Goal: Task Accomplishment & Management: Complete application form

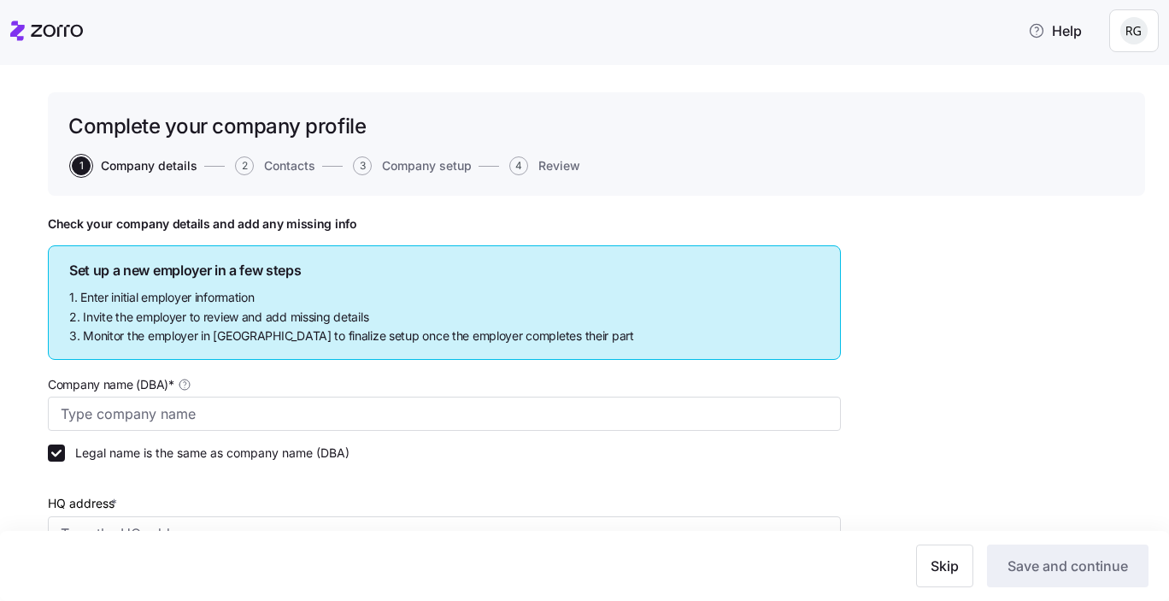
type input "Globex Corporation"
type input "[STREET_ADDRESS]"
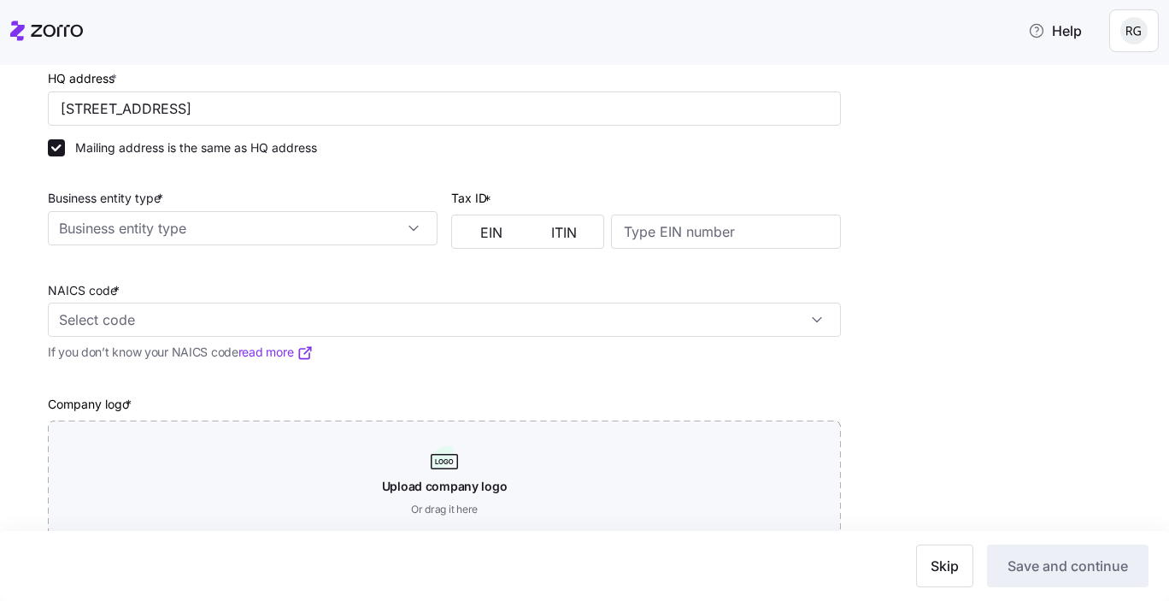
scroll to position [472, 0]
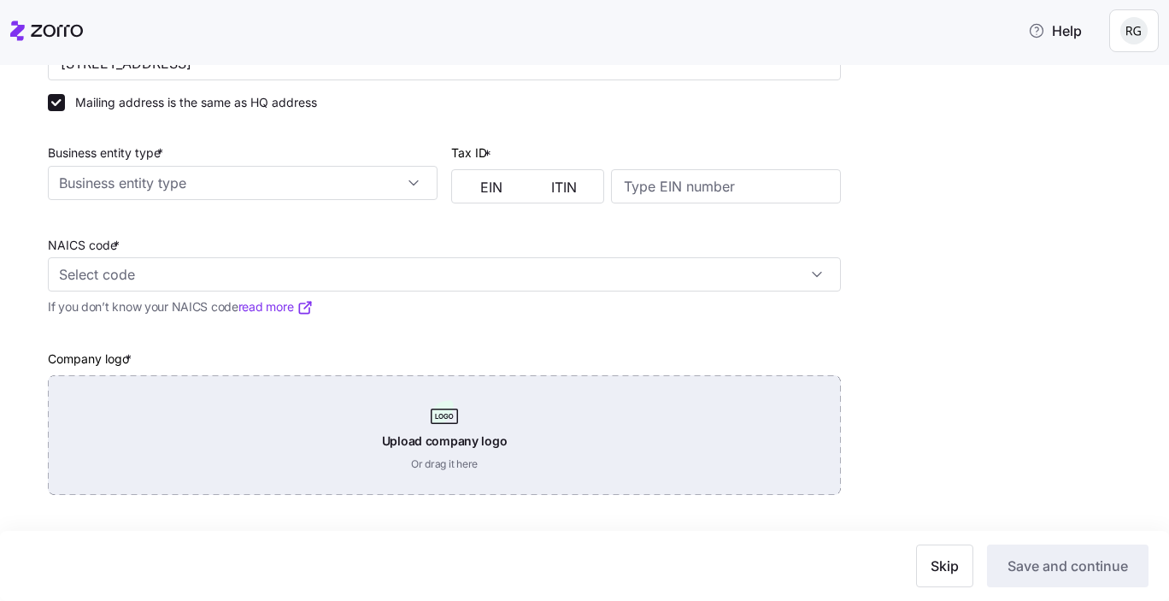
click at [307, 451] on div "Upload company logo Or drag it here" at bounding box center [444, 435] width 793 height 120
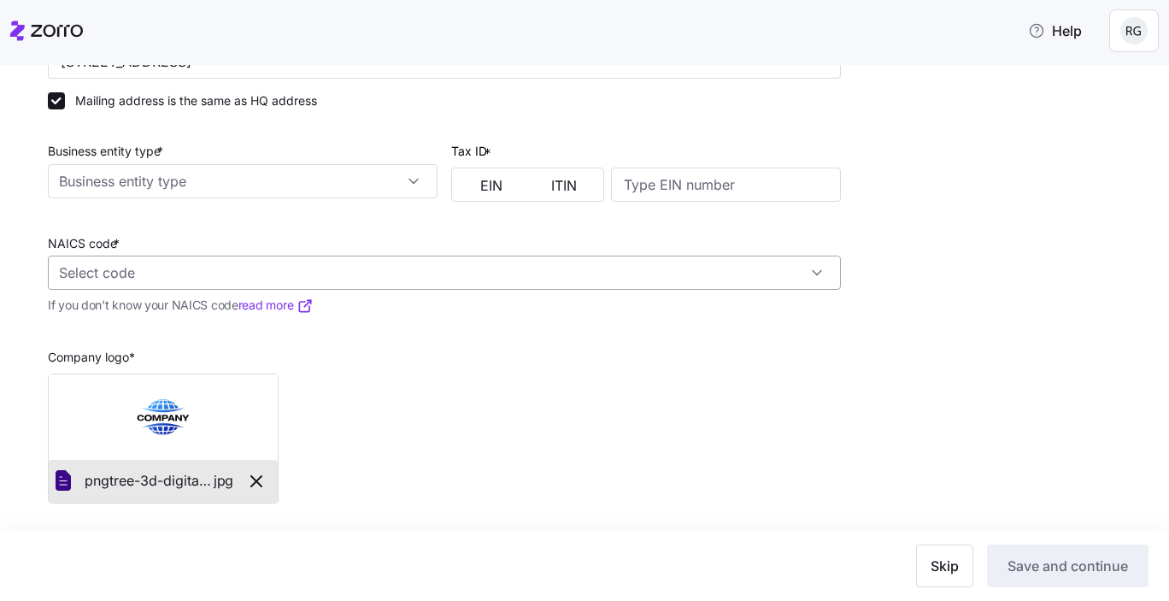
click at [255, 272] on input "NAICS code *" at bounding box center [444, 272] width 793 height 34
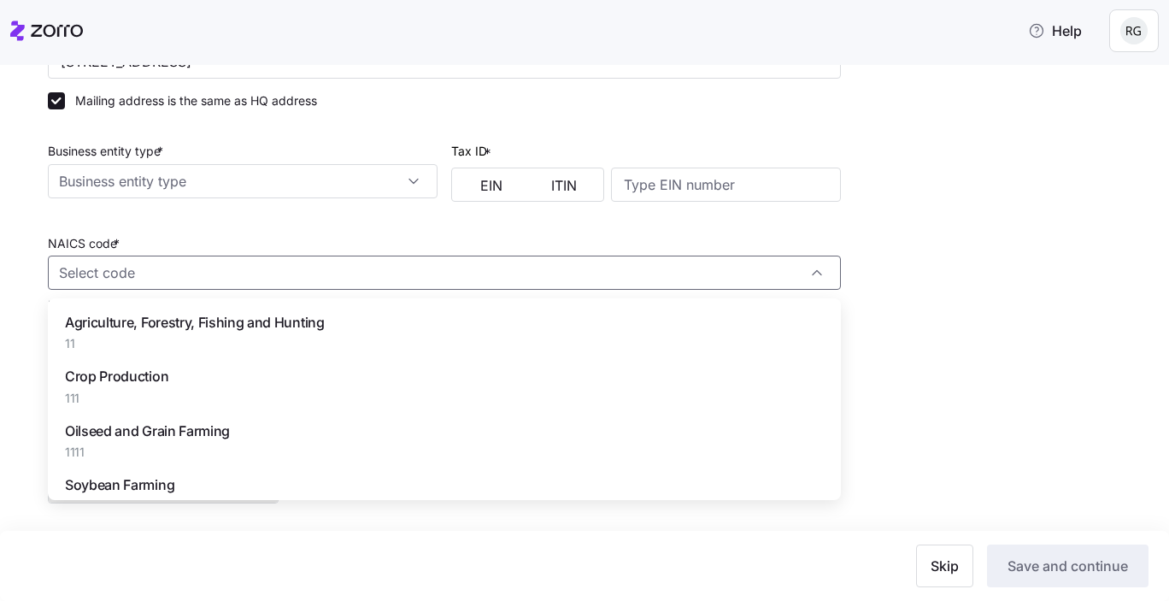
click at [188, 162] on div "Business entity type *" at bounding box center [243, 169] width 390 height 58
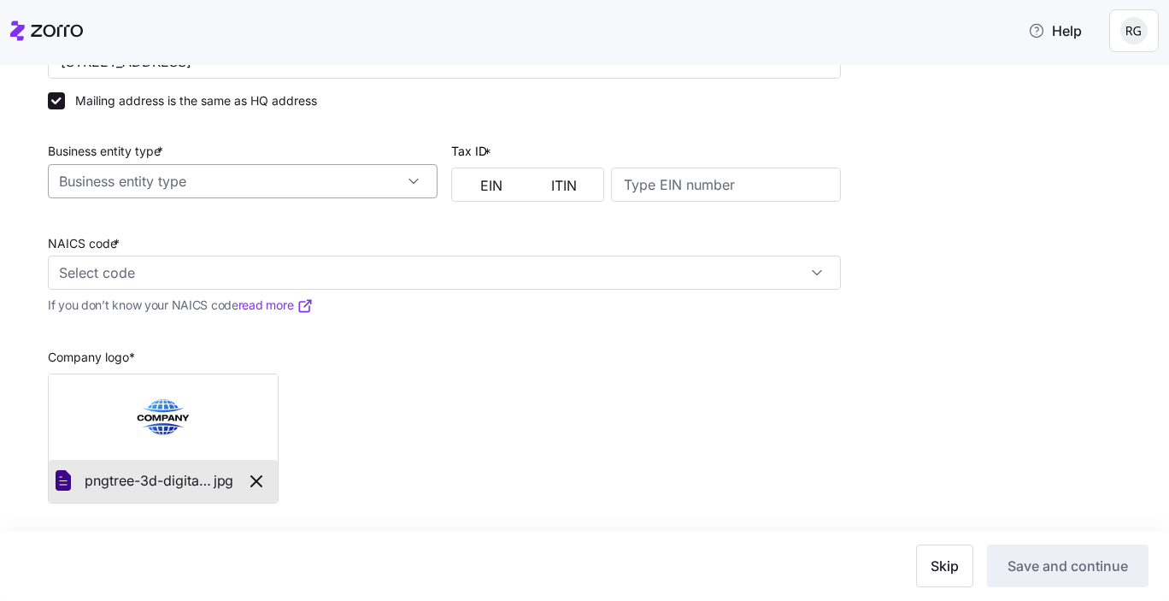
click at [188, 175] on input "Business entity type *" at bounding box center [243, 181] width 390 height 34
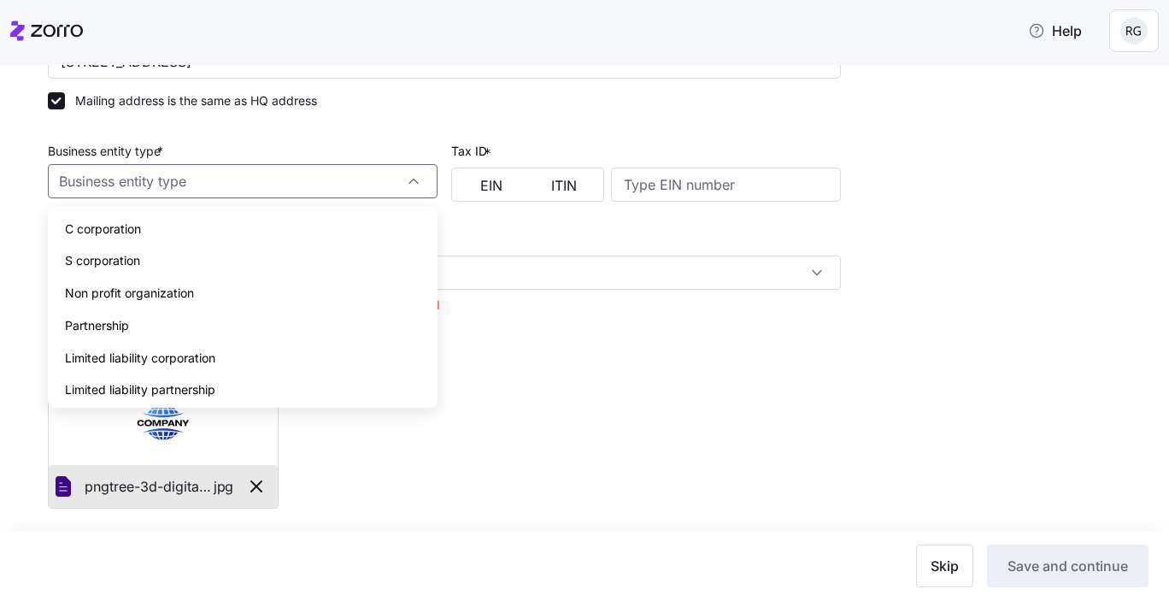
click at [173, 223] on div "C corporation" at bounding box center [243, 229] width 376 height 32
type input "C corporation"
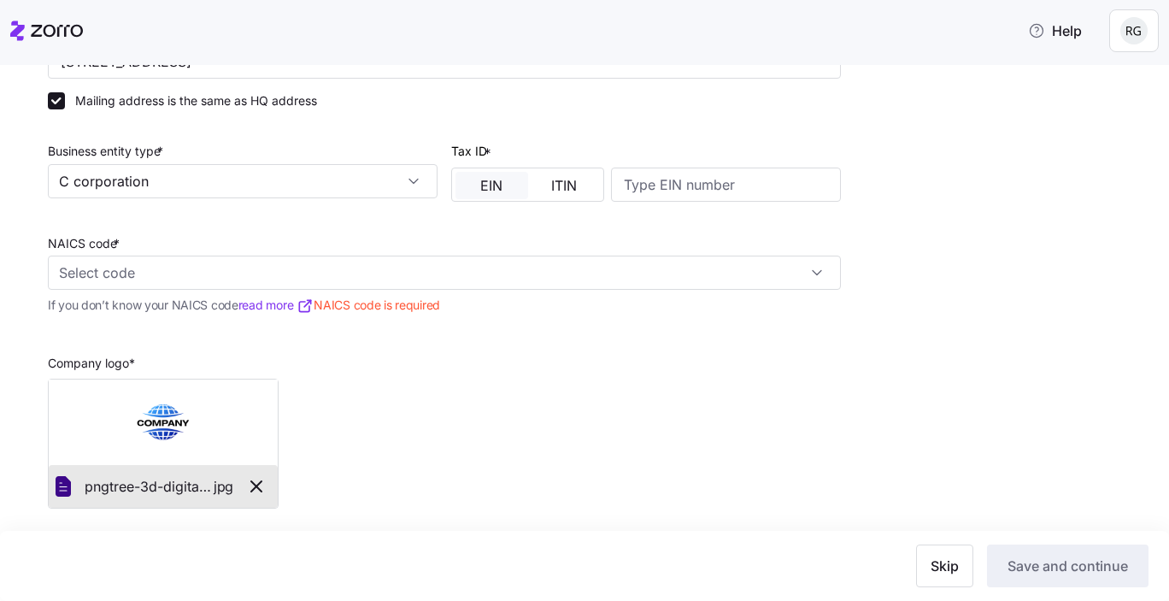
click at [502, 184] on span "EIN" at bounding box center [491, 186] width 22 height 14
click at [671, 191] on input at bounding box center [726, 184] width 230 height 34
type input "988876543"
click at [804, 126] on div at bounding box center [646, 131] width 390 height 17
click at [403, 271] on input "NAICS code *" at bounding box center [444, 272] width 793 height 34
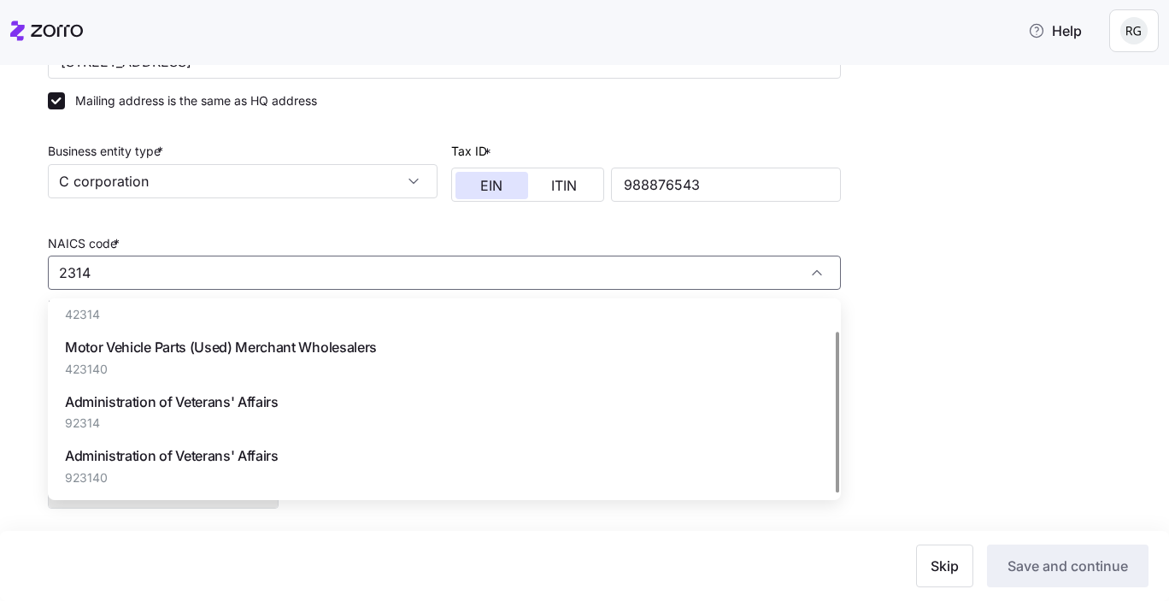
scroll to position [0, 0]
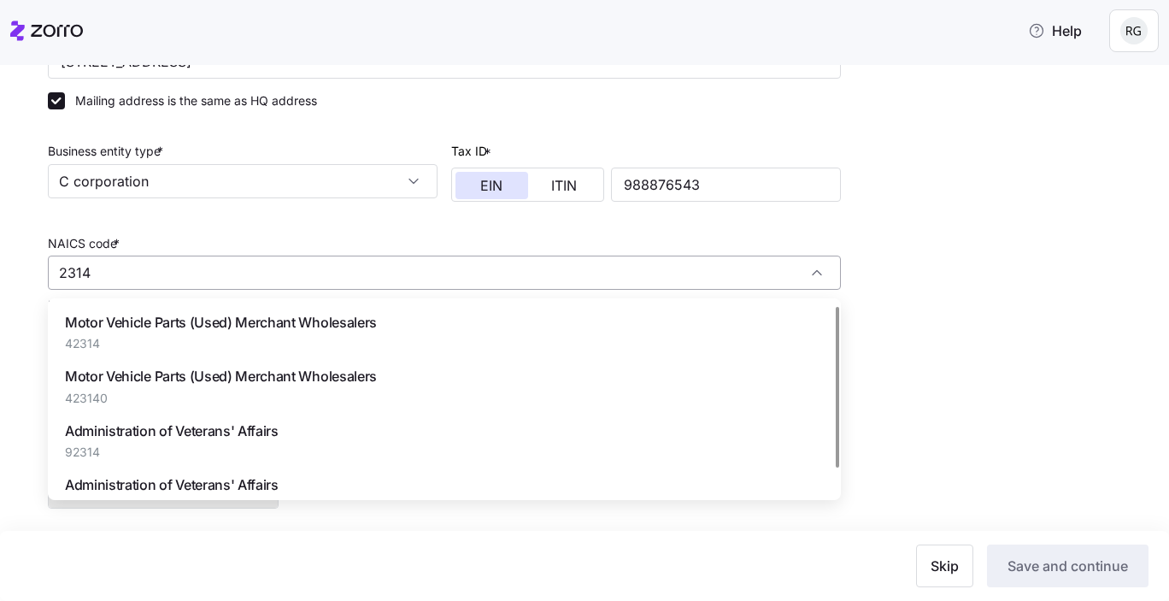
click at [188, 272] on input "2314" at bounding box center [444, 272] width 793 height 34
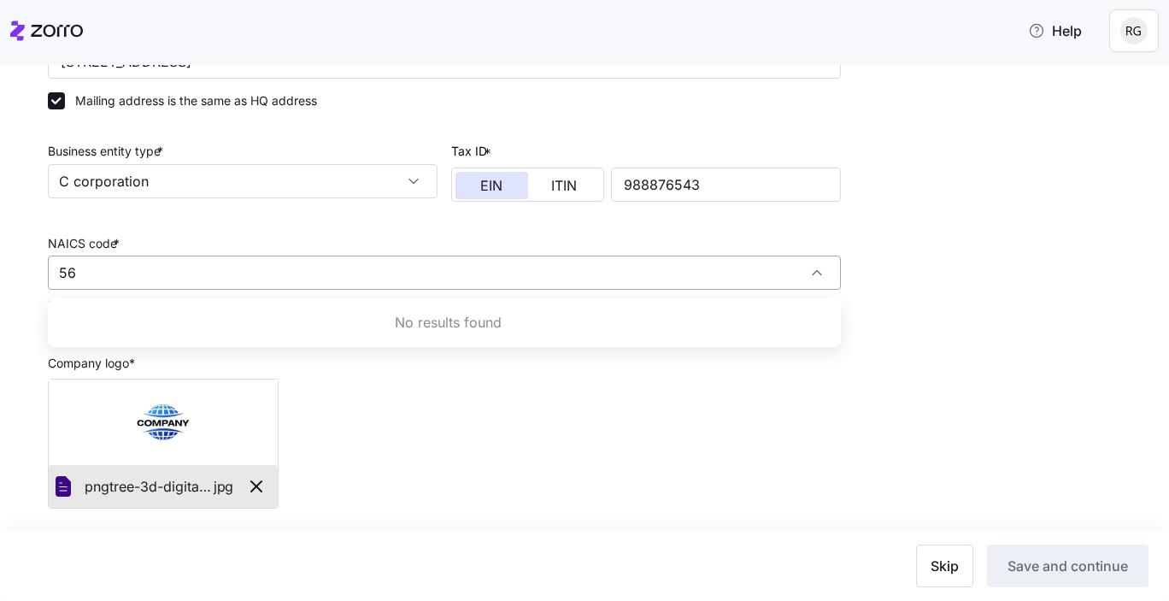
type input "5"
type input "9"
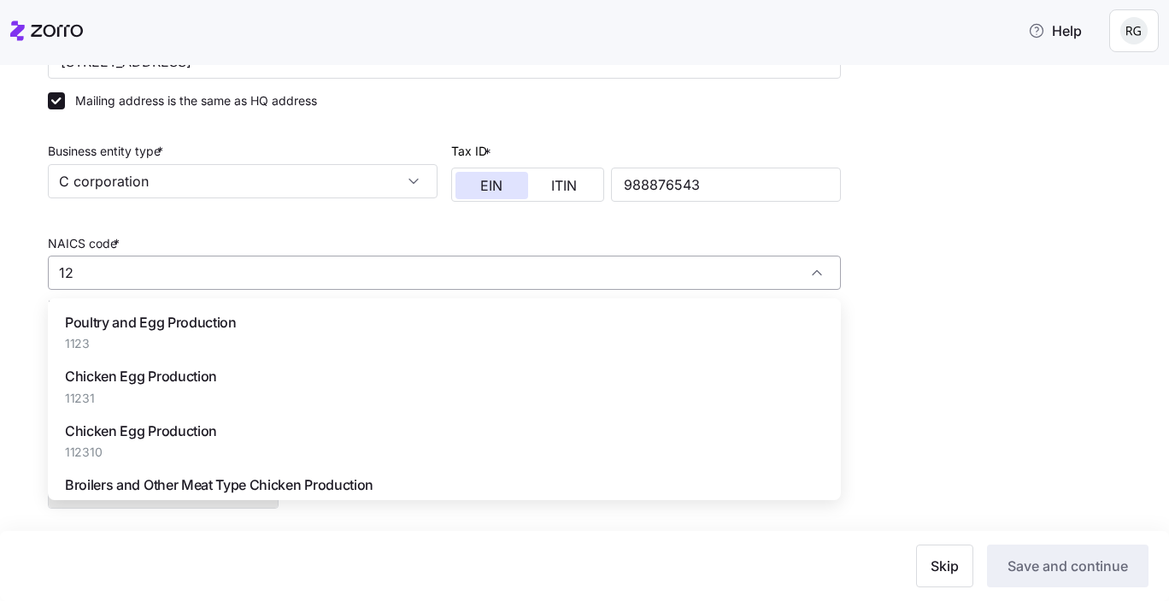
type input "1"
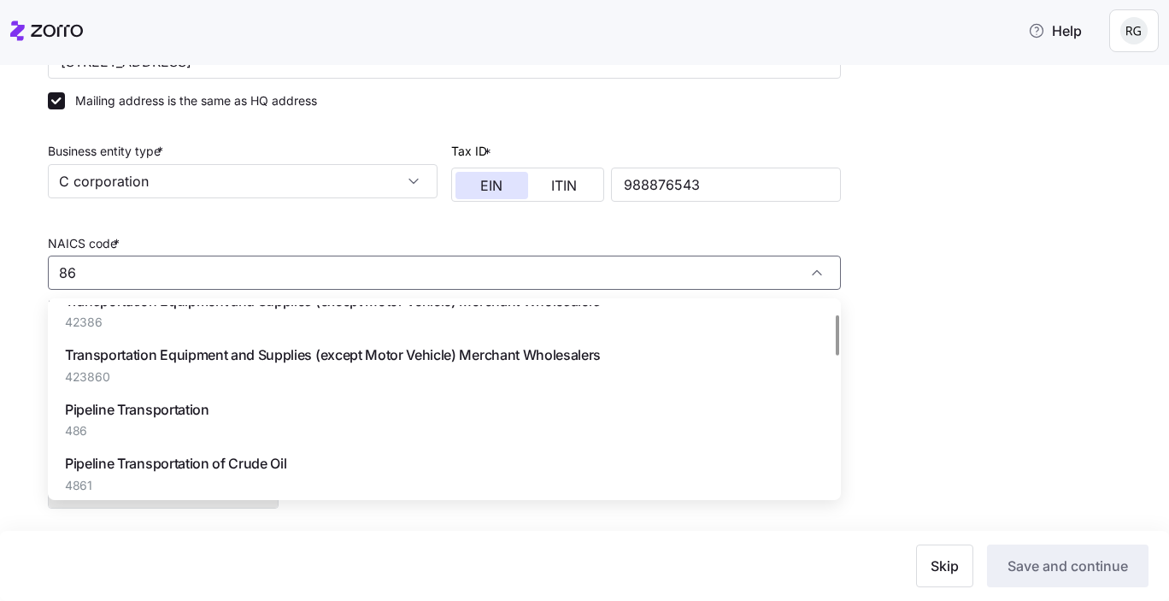
scroll to position [4, 0]
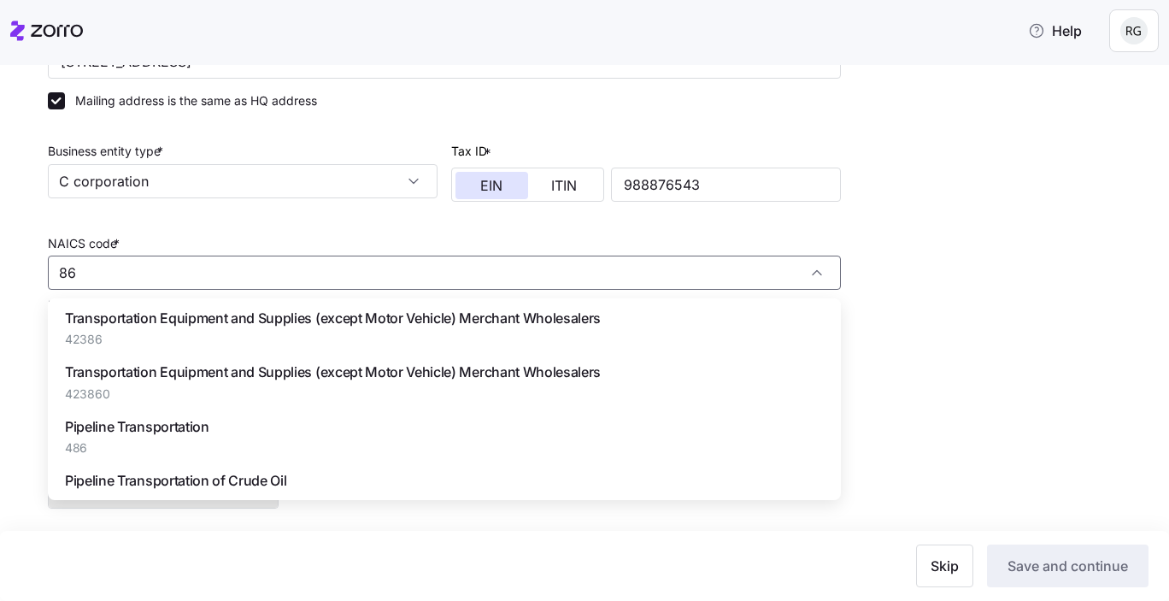
click at [300, 381] on span "Transportation Equipment and Supplies (except Motor Vehicle) Merchant Wholesale…" at bounding box center [333, 371] width 536 height 21
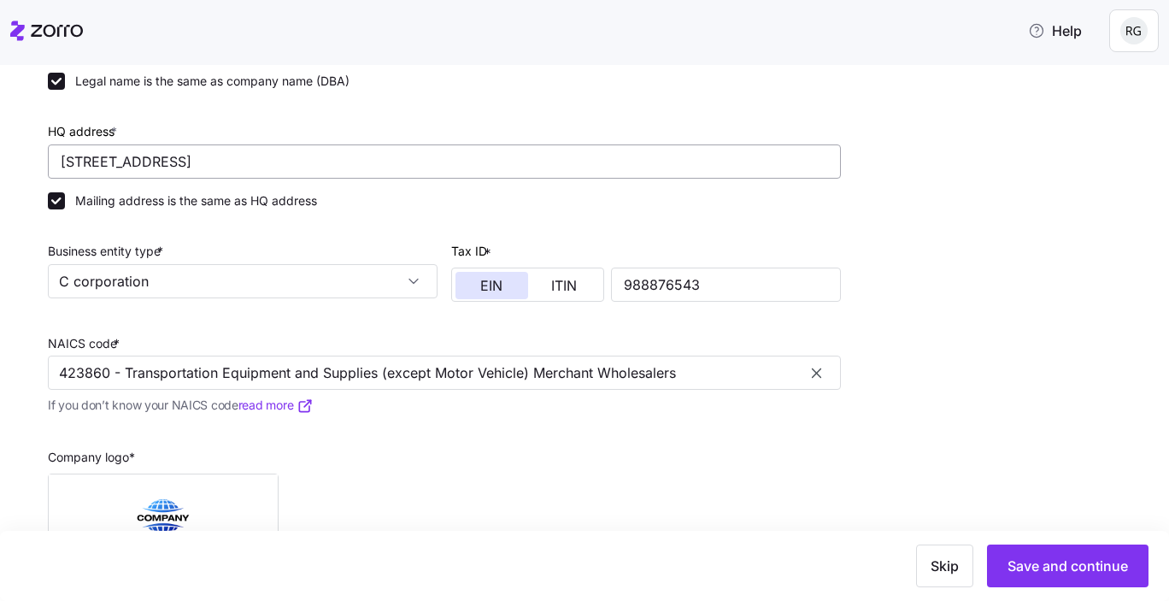
scroll to position [481, 0]
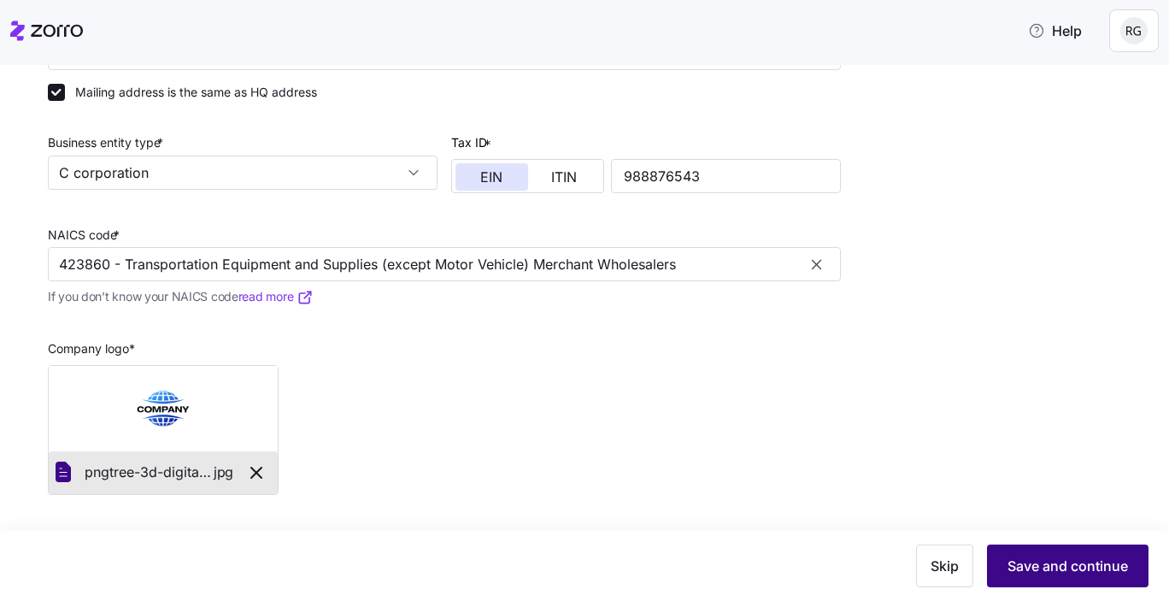
type input "423860 - Transportation Equipment and Supplies (except Motor Vehicle) Merchant …"
click at [1068, 567] on span "Save and continue" at bounding box center [1067, 565] width 120 height 21
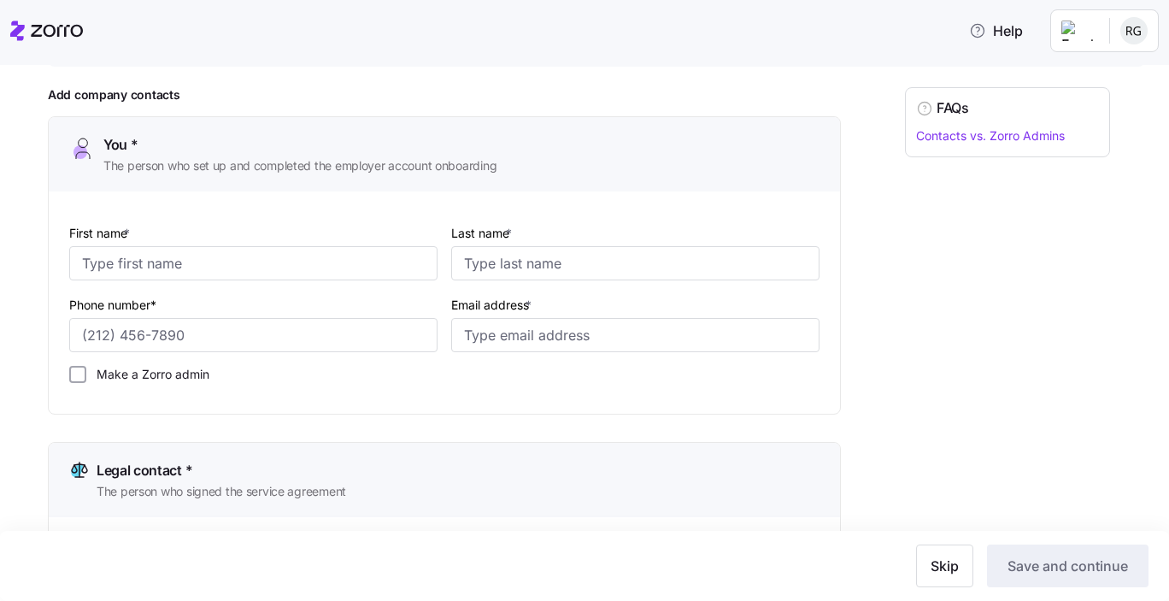
scroll to position [143, 0]
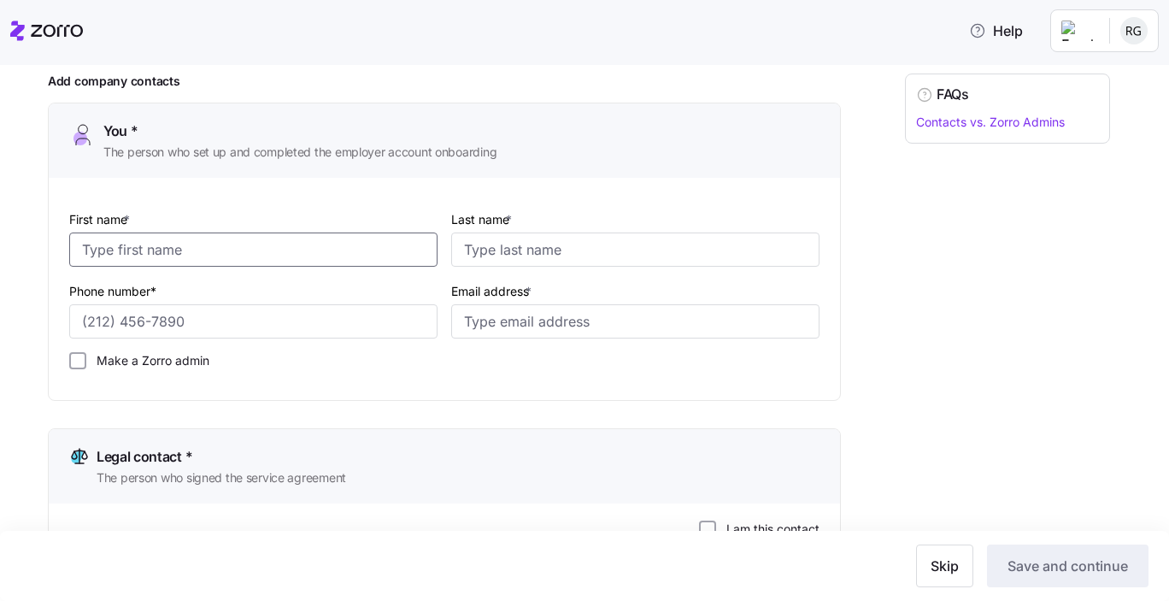
click at [274, 257] on input "First name *" at bounding box center [253, 249] width 368 height 34
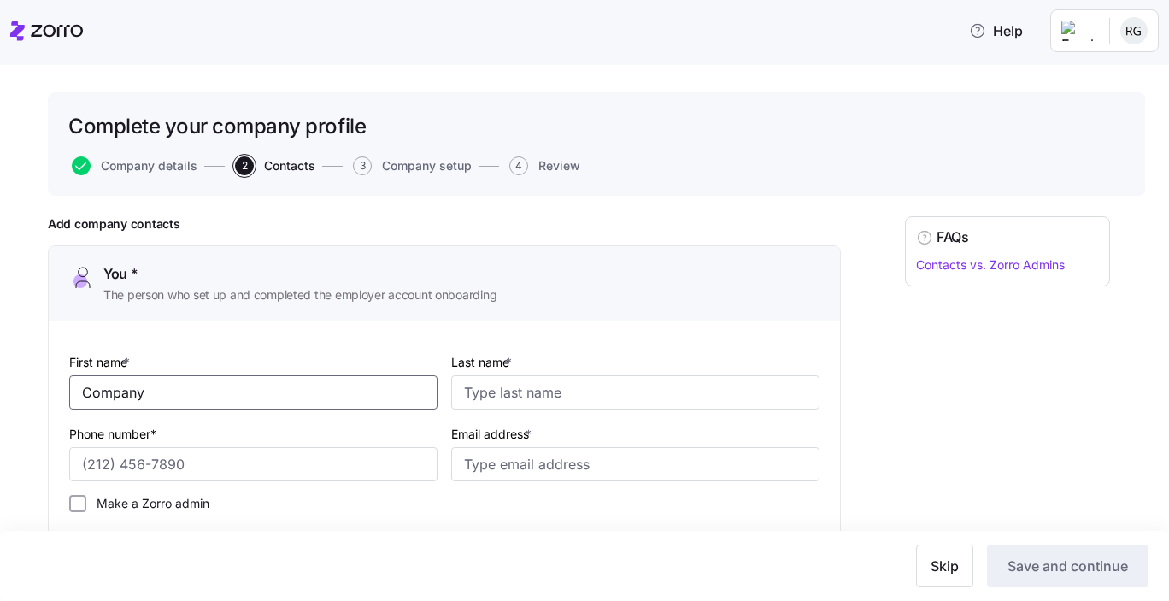
type input "Company"
type input "Contact"
click at [230, 453] on input "Phone number*" at bounding box center [253, 464] width 368 height 34
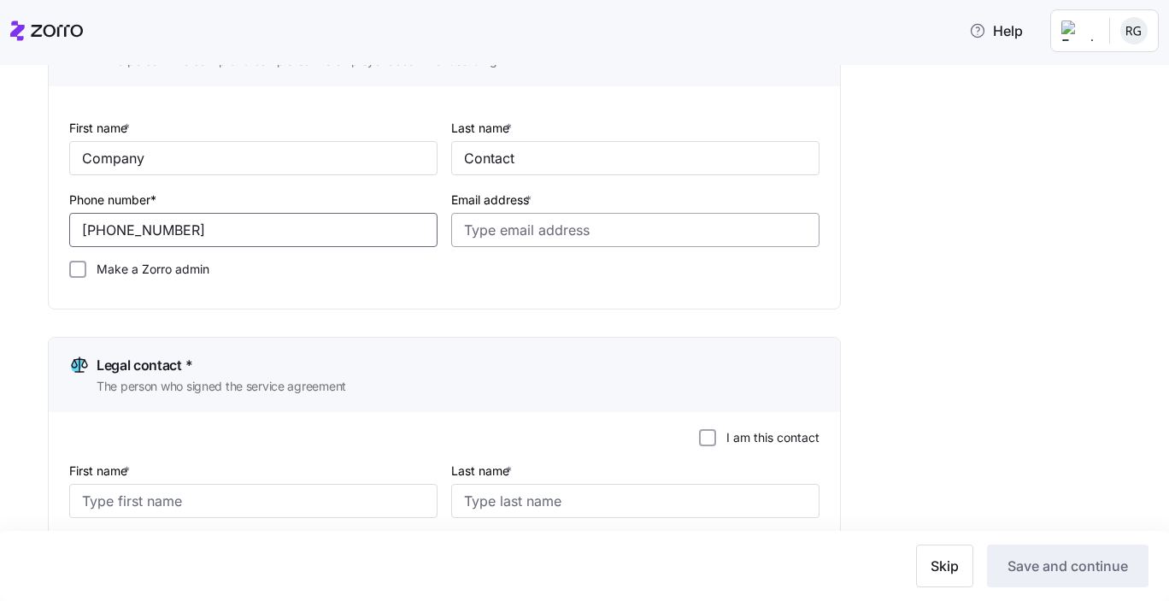
scroll to position [225, 0]
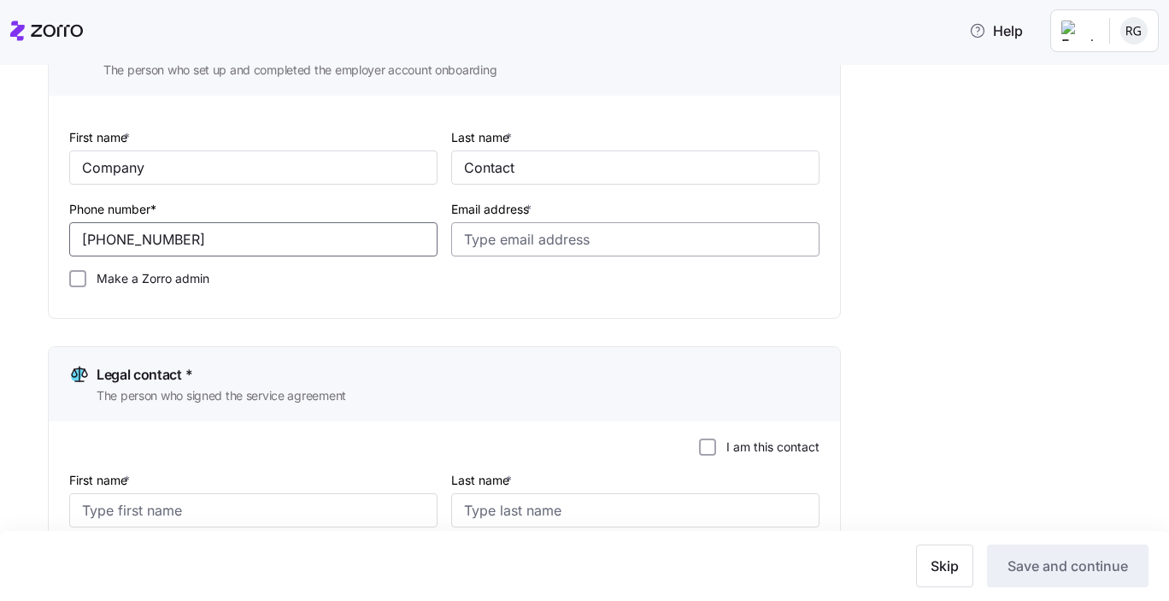
type input "[PHONE_NUMBER]"
click at [501, 244] on input "Email address *" at bounding box center [635, 239] width 368 height 34
click at [652, 242] on input "[EMAIL_ADDRESS][DOMAIN_NAME]" at bounding box center [635, 239] width 368 height 34
type input "[EMAIL_ADDRESS][DOMAIN_NAME]"
click at [243, 517] on input "First name *" at bounding box center [253, 510] width 368 height 34
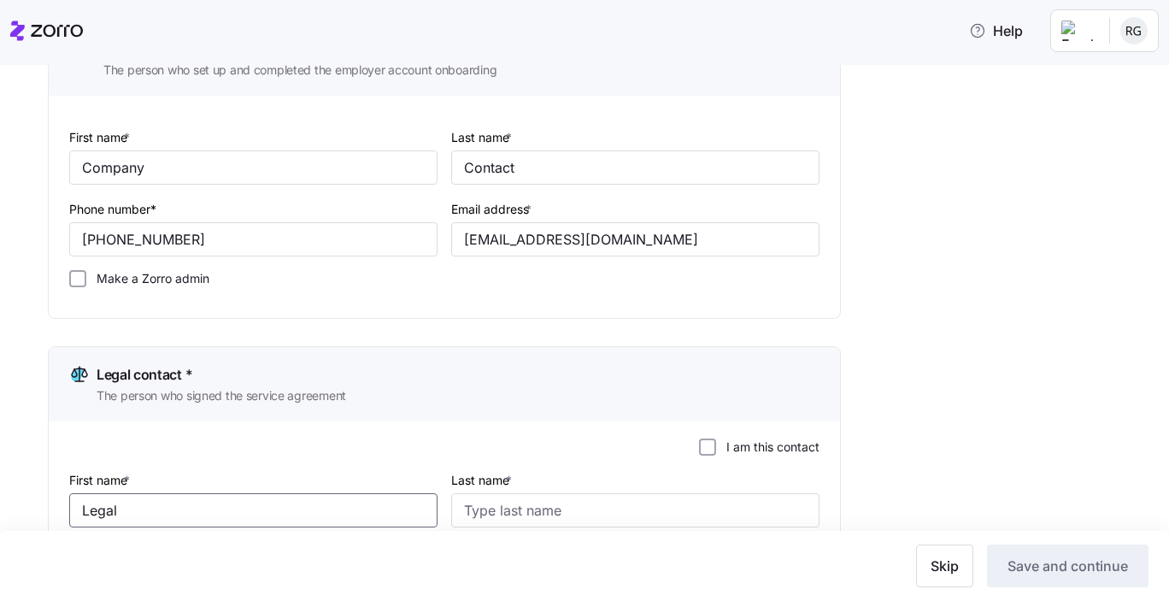
type input "Legal"
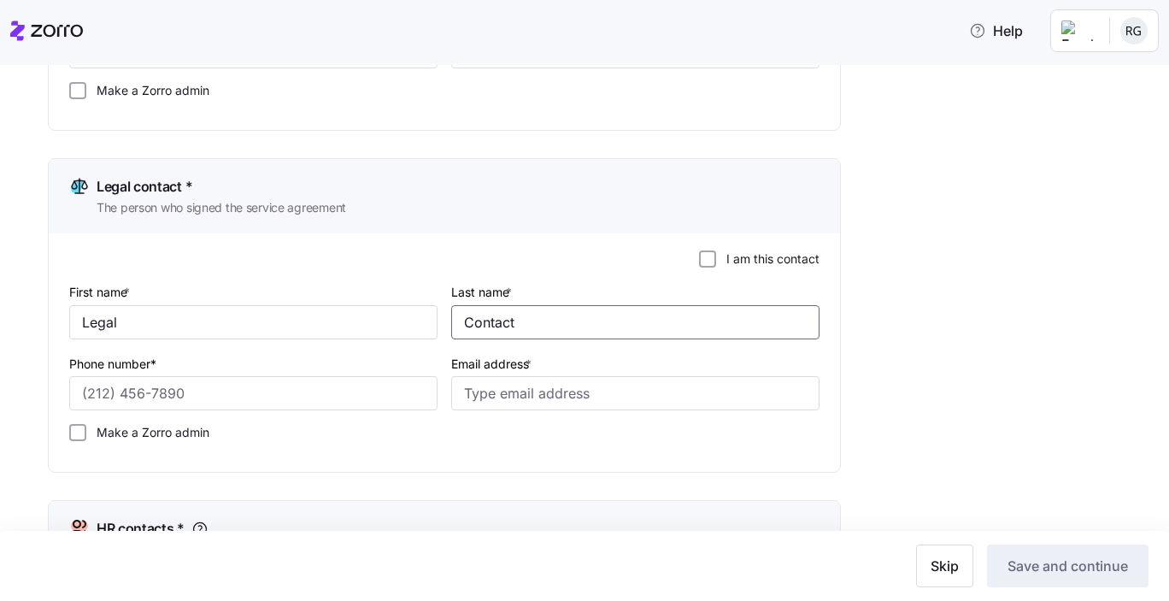
type input "Contact"
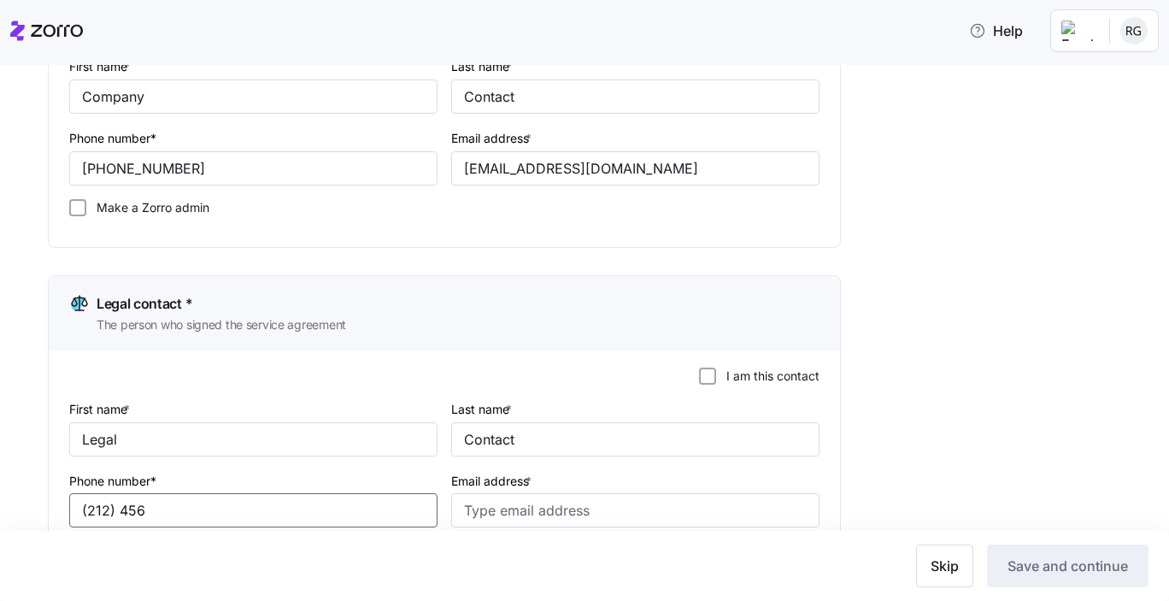
scroll to position [294, 0]
type input "[PHONE_NUMBER]"
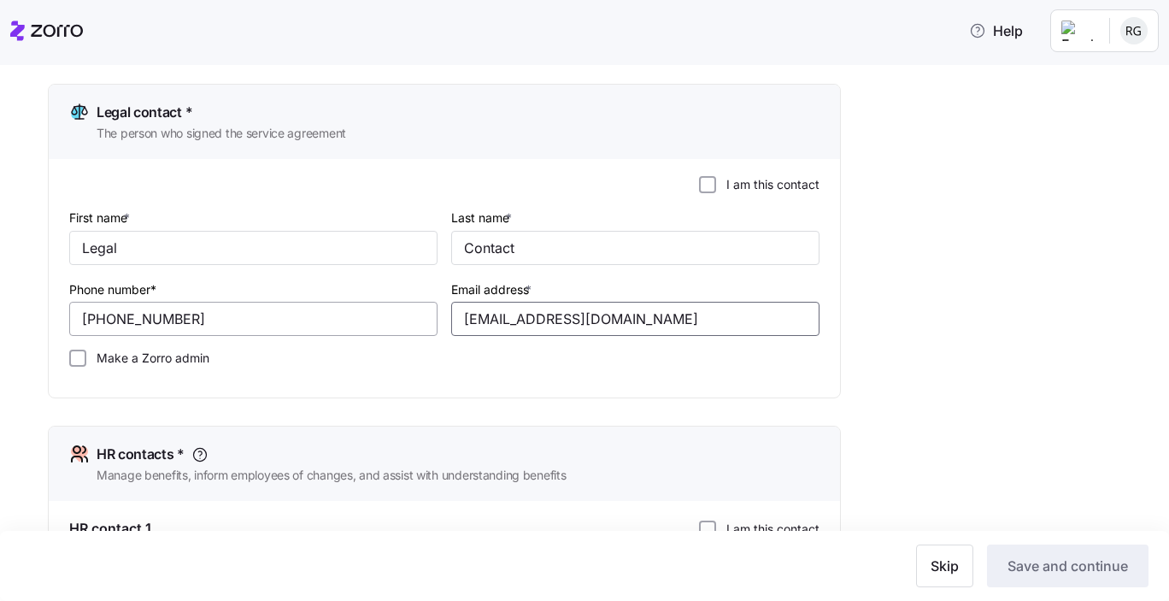
scroll to position [690, 0]
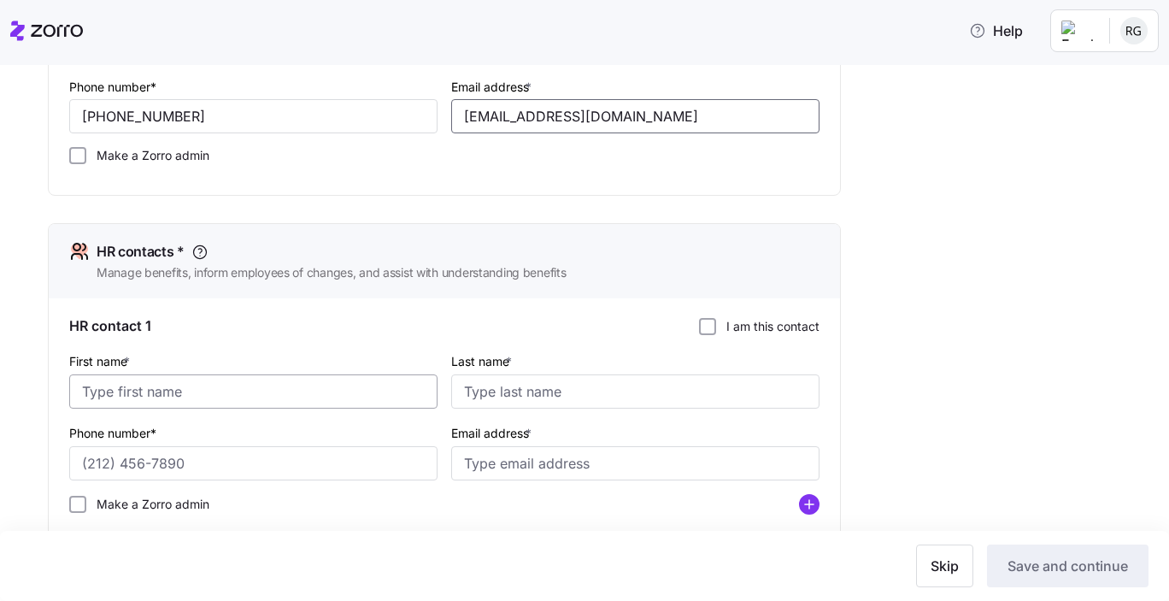
type input "[EMAIL_ADDRESS][DOMAIN_NAME]"
click at [198, 402] on input "First name *" at bounding box center [253, 391] width 368 height 34
type input "HR"
type input "Contact"
click at [137, 462] on input "Phone number*" at bounding box center [253, 463] width 368 height 34
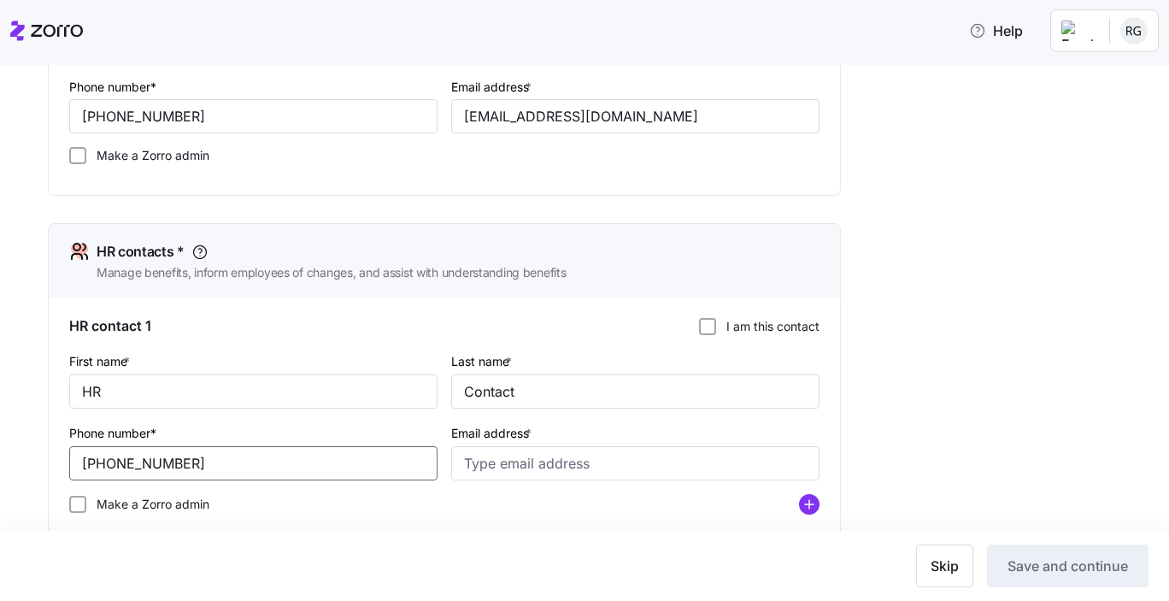
type input "[PHONE_NUMBER]"
type input "H"
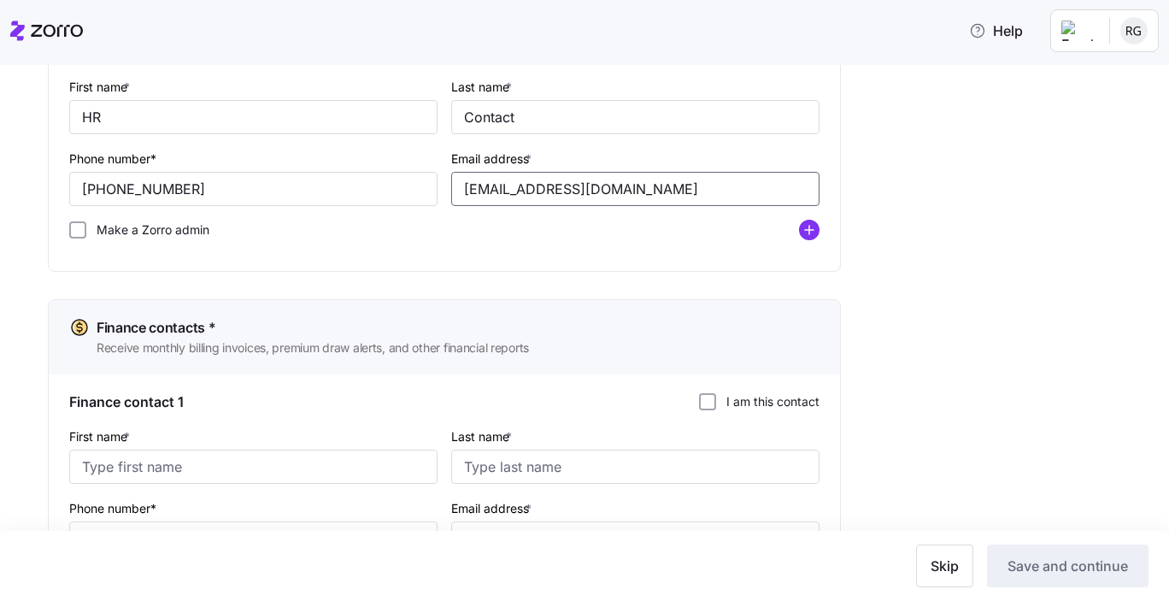
scroll to position [1067, 0]
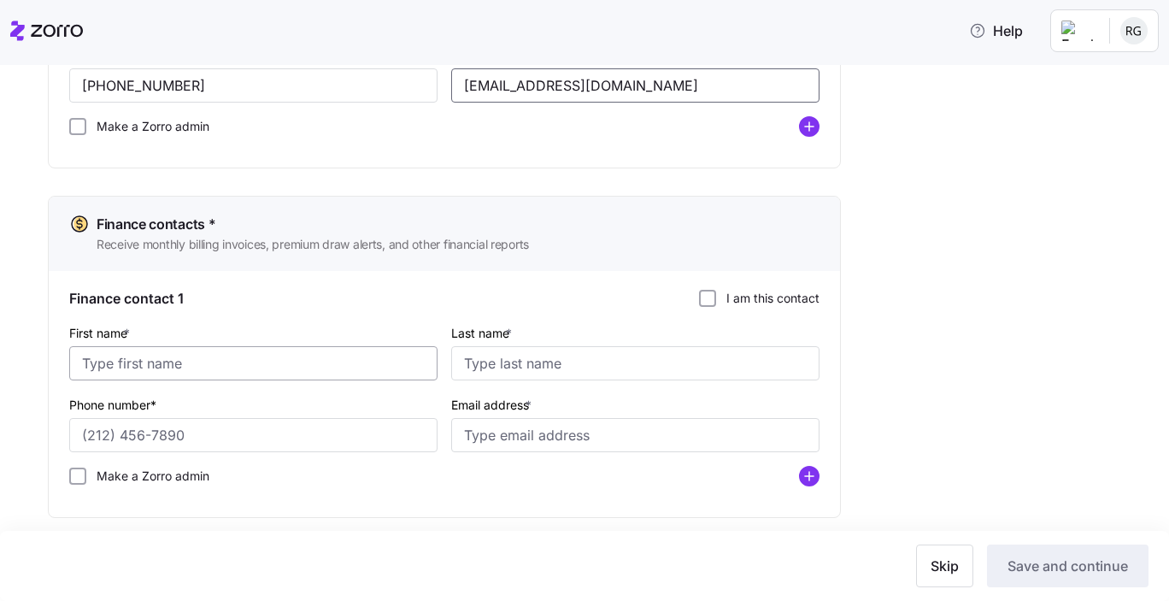
type input "[EMAIL_ADDRESS][DOMAIN_NAME]"
click at [115, 371] on input "First name *" at bounding box center [253, 363] width 368 height 34
type input "finance"
type input "c"
type input "Contact"
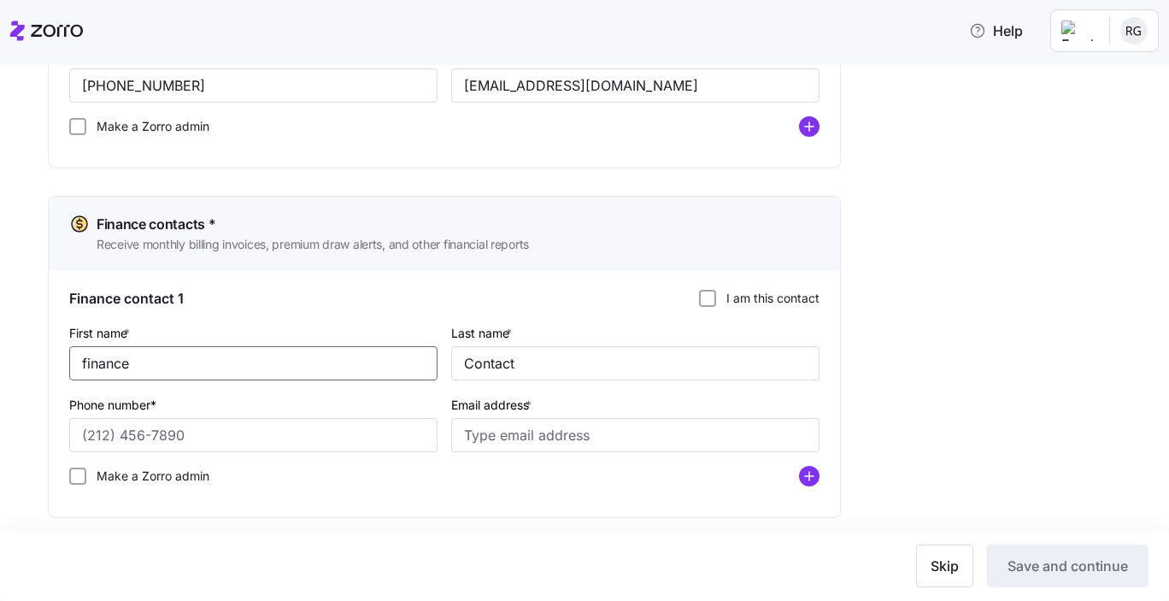
click at [85, 361] on input "finance" at bounding box center [253, 363] width 368 height 34
type input "Finance"
click at [159, 441] on input "Phone number*" at bounding box center [253, 435] width 368 height 34
type input "[PHONE_NUMBER]"
click at [496, 441] on input "Email address *" at bounding box center [635, 435] width 368 height 34
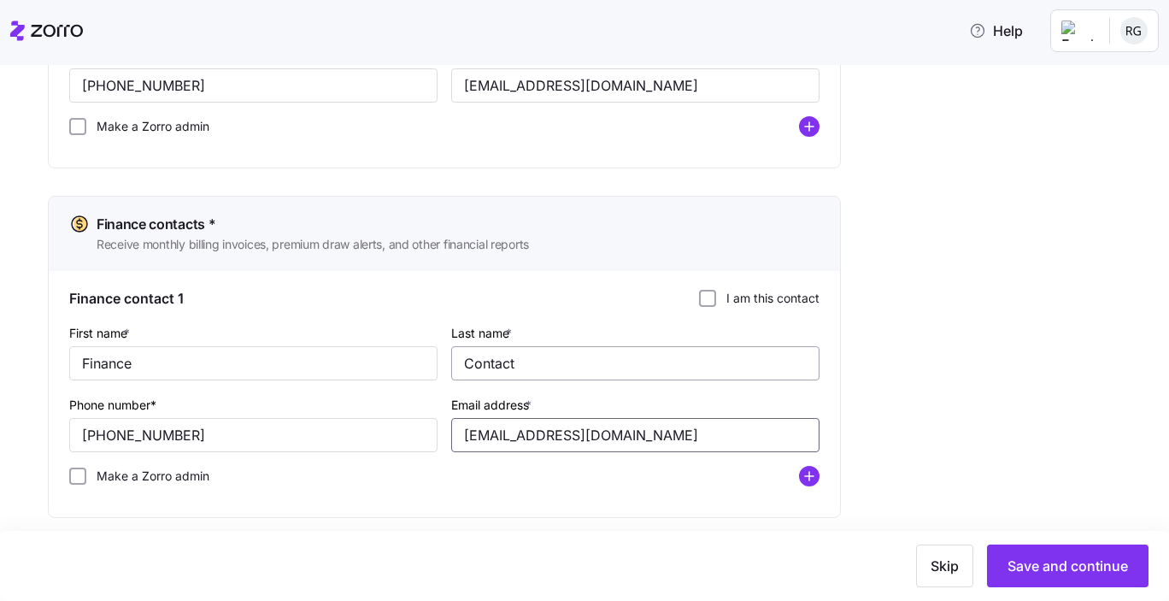
scroll to position [1094, 0]
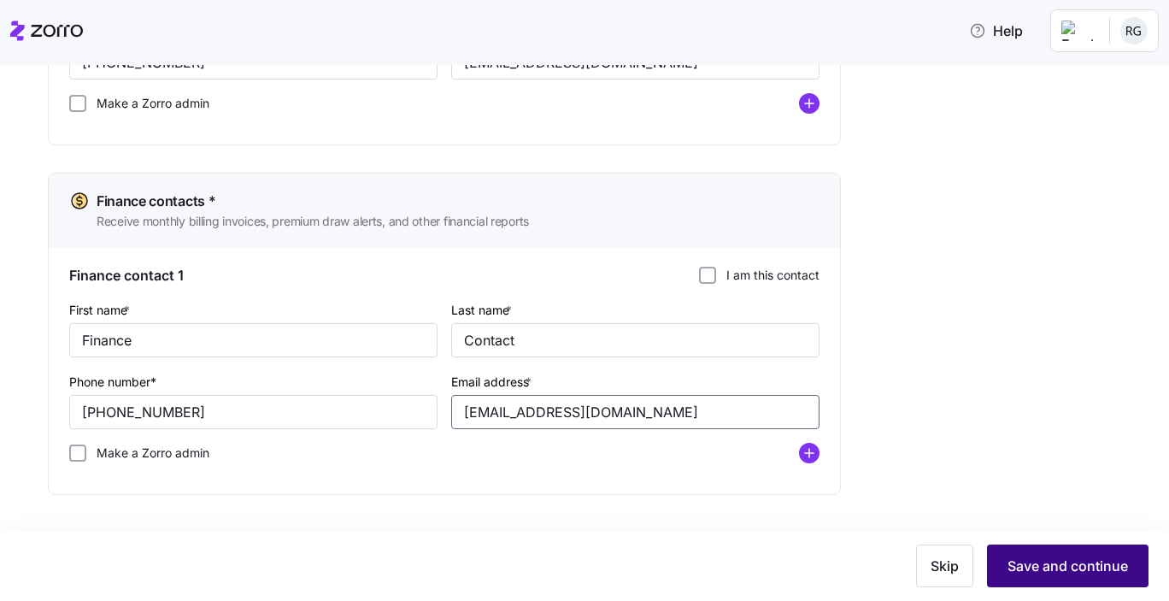
type input "[EMAIL_ADDRESS][DOMAIN_NAME]"
click at [1011, 559] on span "Save and continue" at bounding box center [1067, 565] width 120 height 21
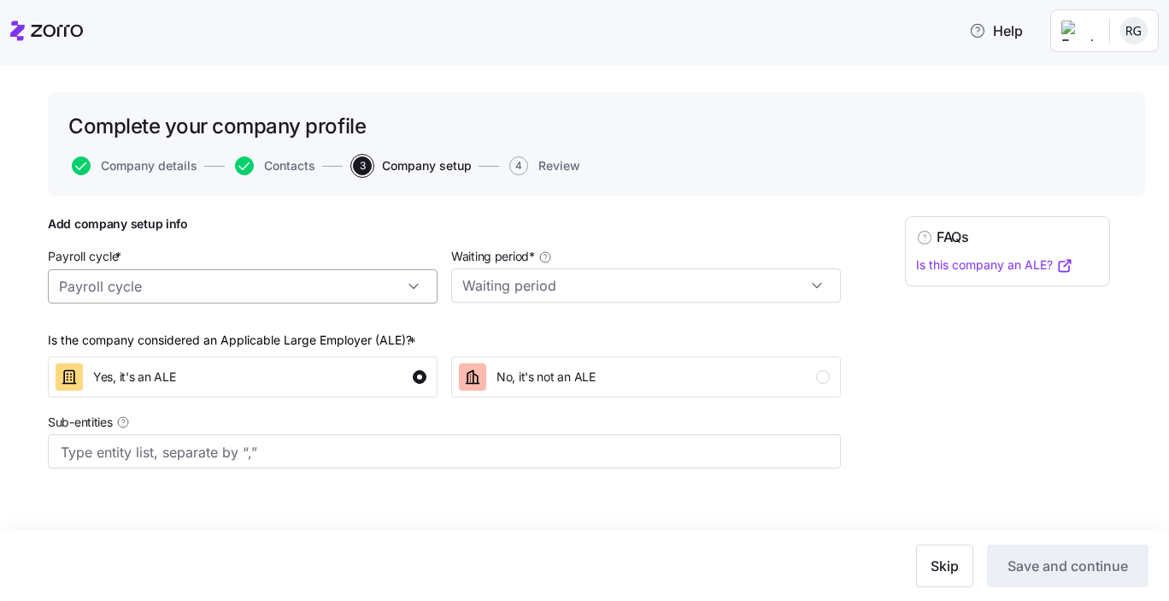
click at [326, 291] on input "Payroll cycle *" at bounding box center [243, 286] width 390 height 34
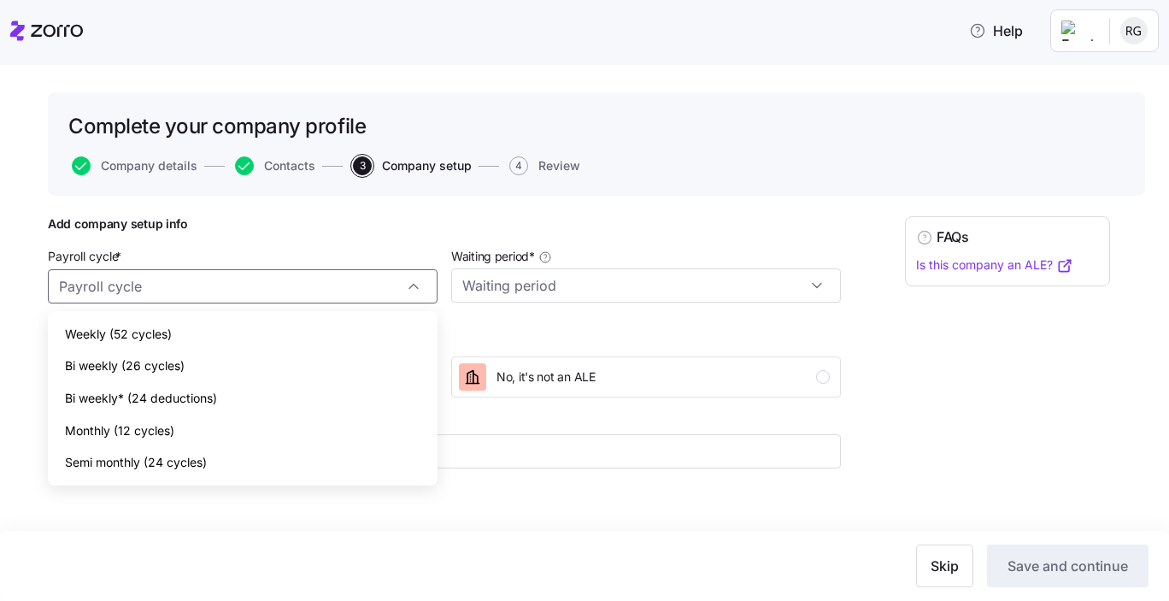
click at [239, 377] on div "Bi weekly (26 cycles)" at bounding box center [243, 365] width 376 height 32
type input "Bi weekly (26 cycles)"
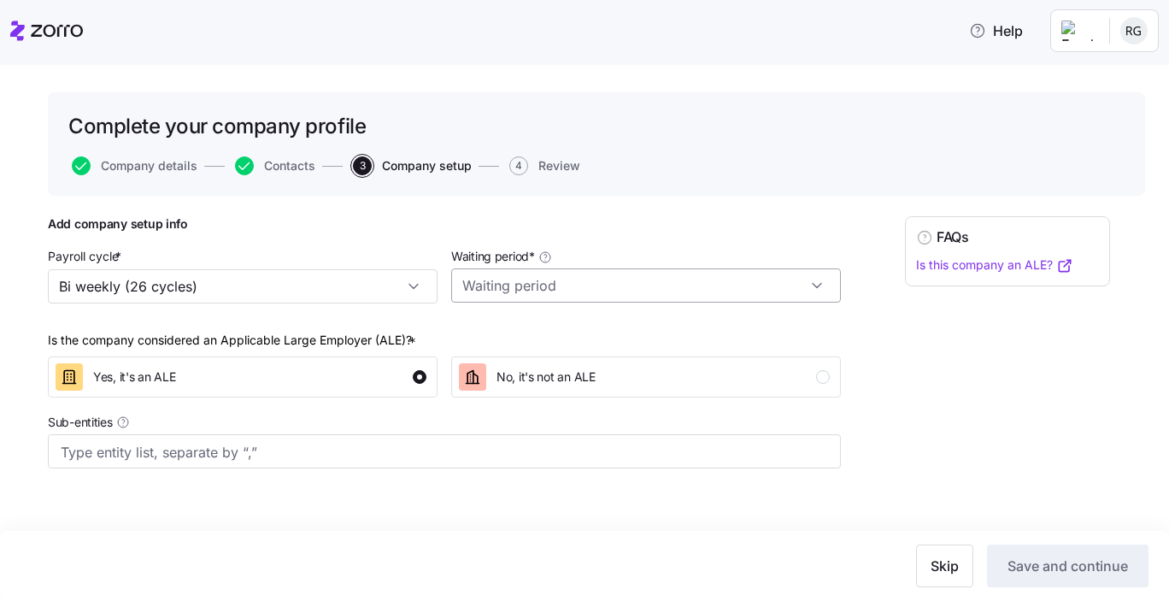
click at [542, 273] on input "Waiting period *" at bounding box center [646, 285] width 390 height 34
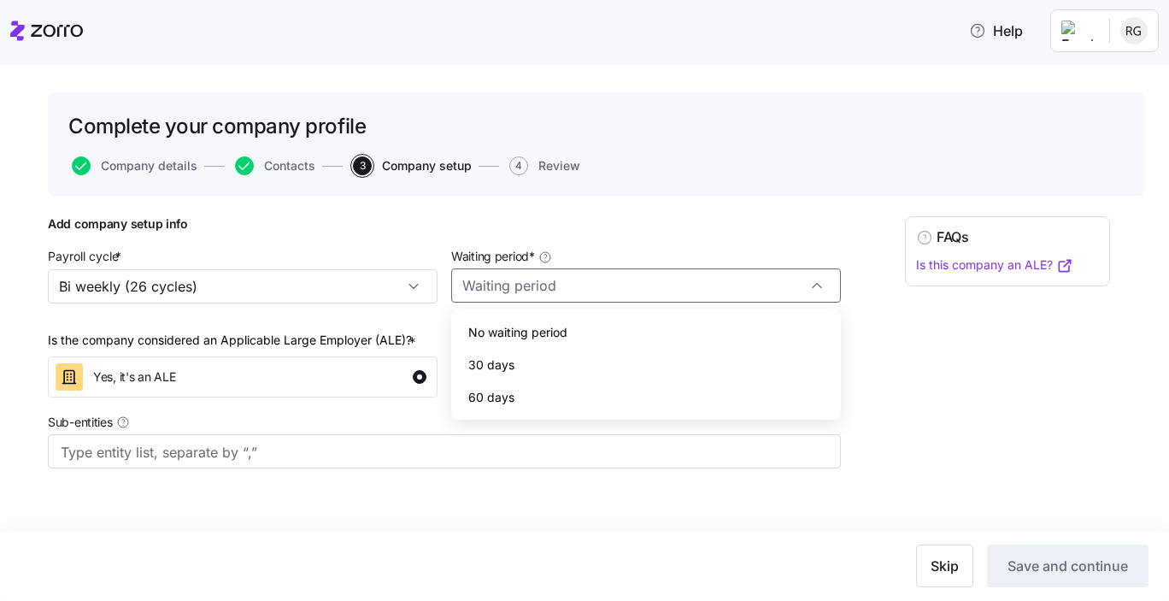
click at [517, 355] on div "30 days" at bounding box center [646, 365] width 376 height 32
type input "30 days"
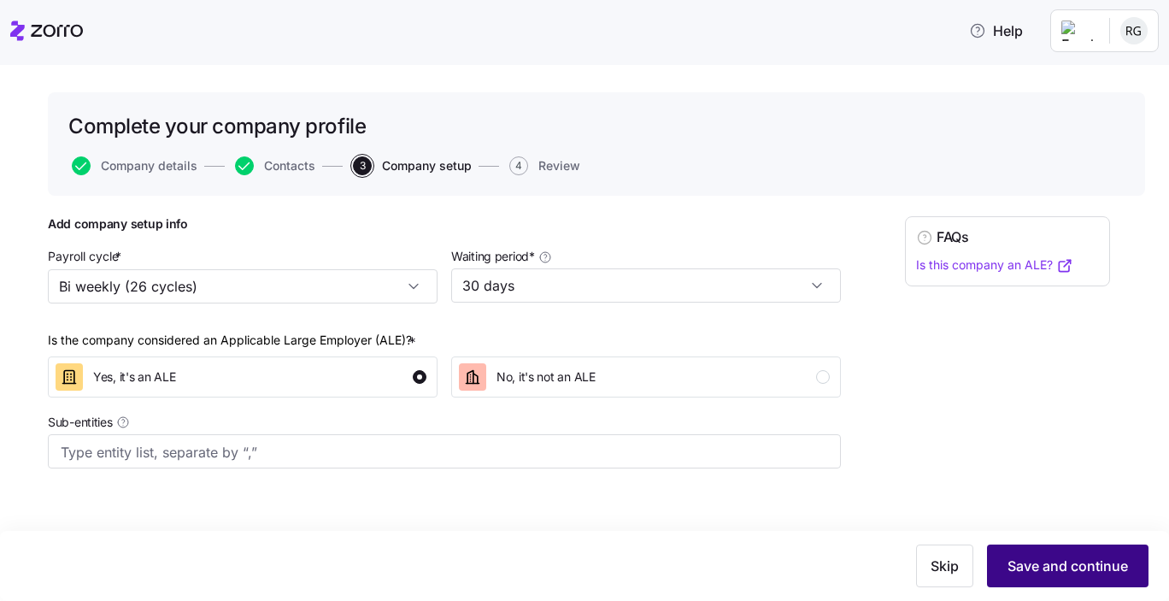
click at [1074, 568] on span "Save and continue" at bounding box center [1067, 565] width 120 height 21
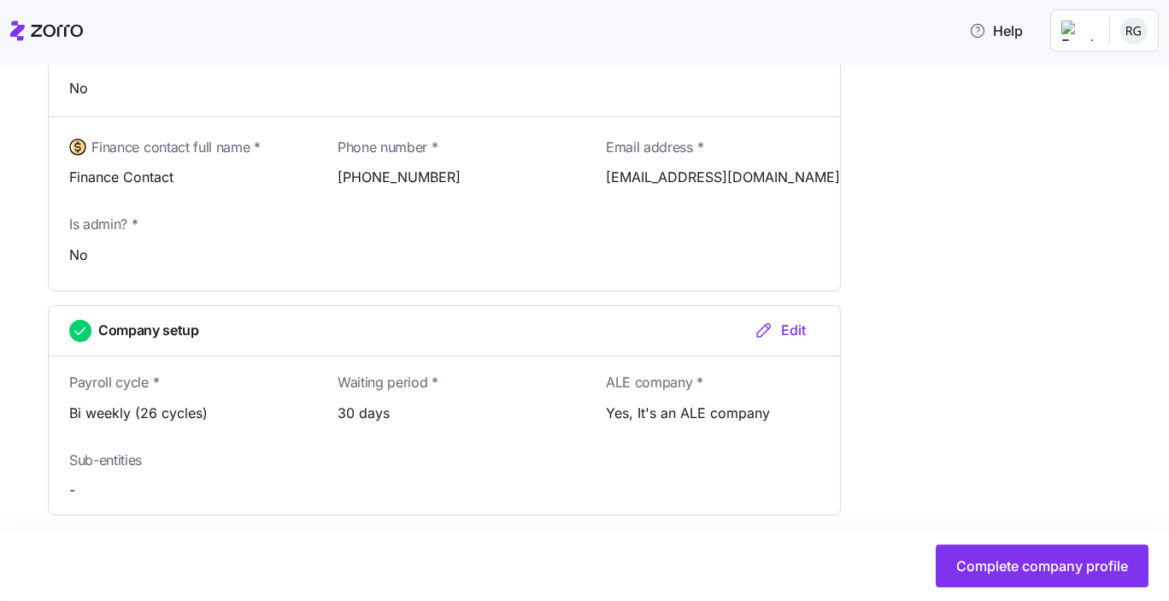
scroll to position [1118, 0]
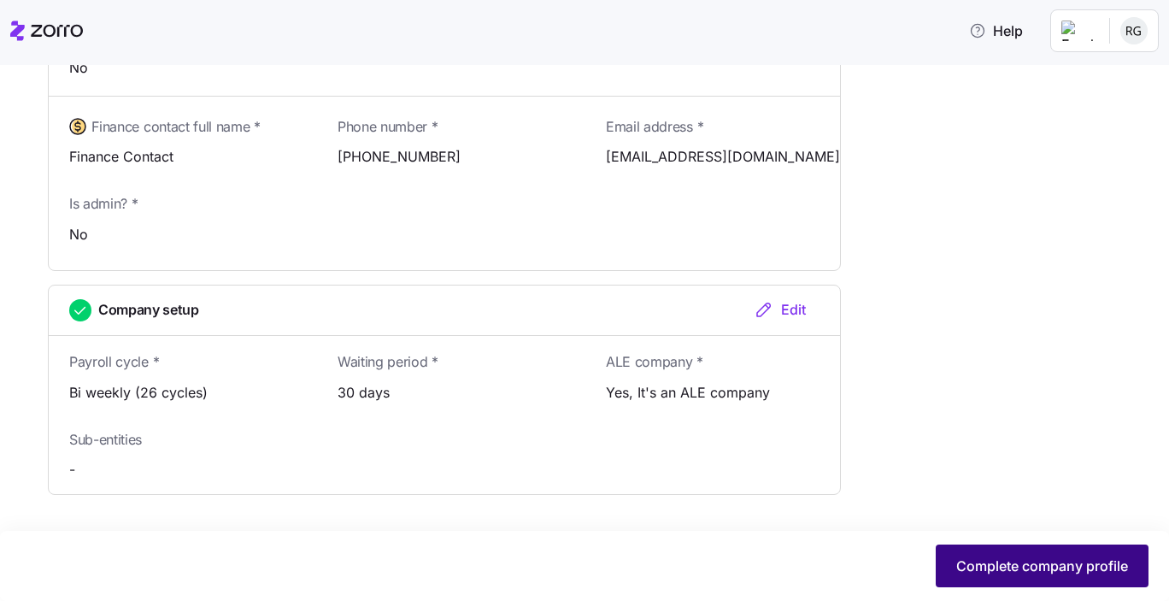
click at [1027, 559] on span "Complete company profile" at bounding box center [1042, 565] width 172 height 21
